Goal: Task Accomplishment & Management: Use online tool/utility

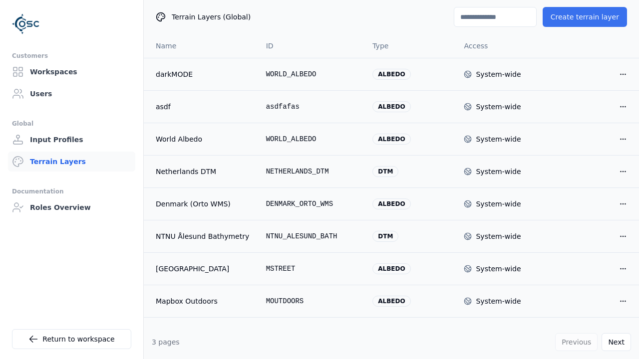
click at [588, 17] on button "Create terrain layer" at bounding box center [585, 17] width 84 height 20
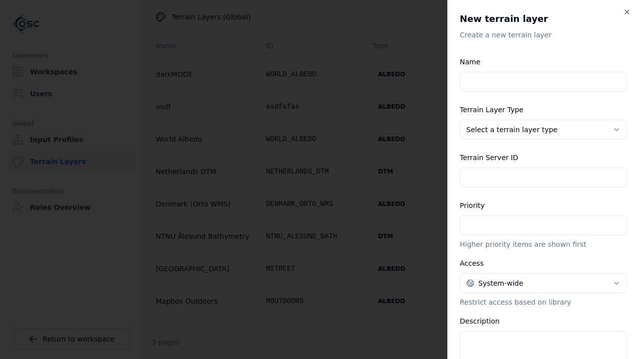
click at [543, 82] on input "Name" at bounding box center [543, 82] width 167 height 20
type input "**********"
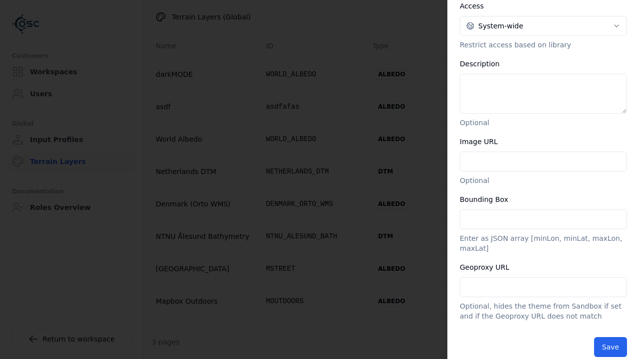
type input "**********"
